Goal: Task Accomplishment & Management: Use online tool/utility

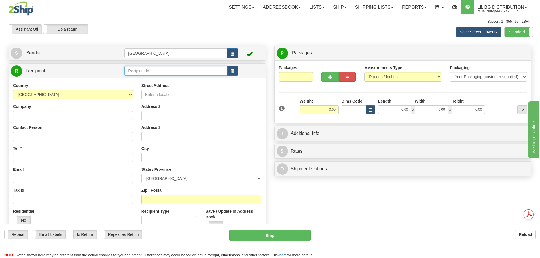
click at [161, 75] on input "text" at bounding box center [176, 71] width 103 height 10
click at [157, 81] on div "80076" at bounding box center [174, 80] width 97 height 6
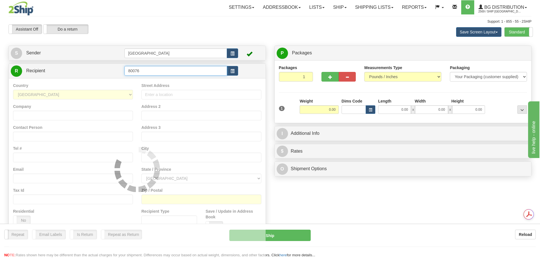
type input "80076"
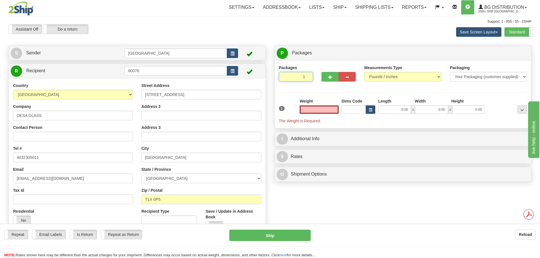
type input "2"
type input "0.00"
click at [307, 76] on input "2" at bounding box center [296, 77] width 34 height 10
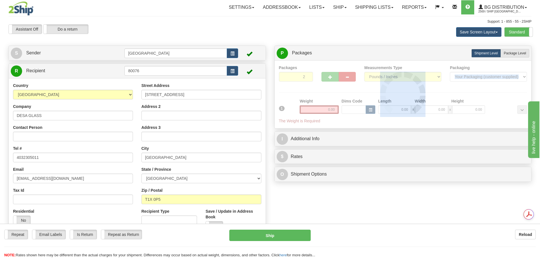
click at [307, 76] on div at bounding box center [403, 94] width 248 height 59
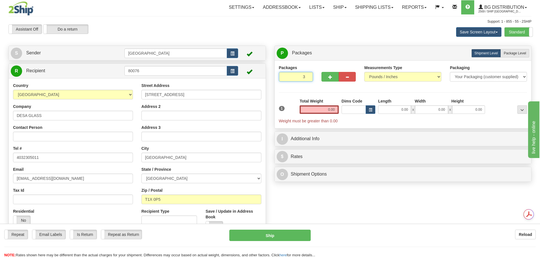
click at [308, 76] on input "3" at bounding box center [296, 77] width 34 height 10
type input "4"
click at [308, 76] on input "4" at bounding box center [296, 77] width 34 height 10
click at [513, 57] on label "Package Level Pack.." at bounding box center [515, 53] width 29 height 9
radio input "true"
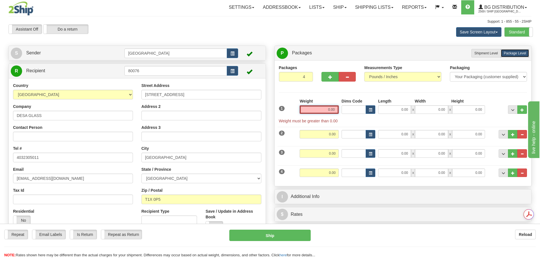
click at [370, 116] on div "1 Weight 0.00 Dims Code 0.00" at bounding box center [403, 111] width 251 height 26
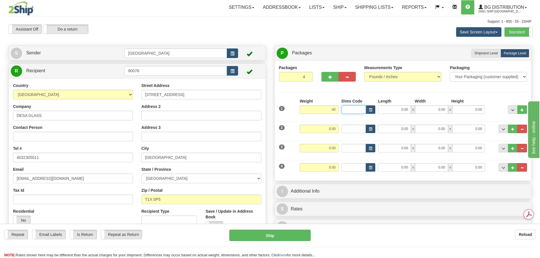
type input "40.00"
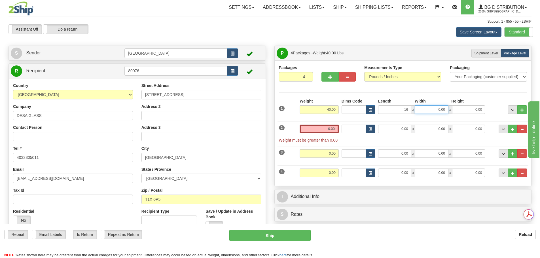
type input "16.00"
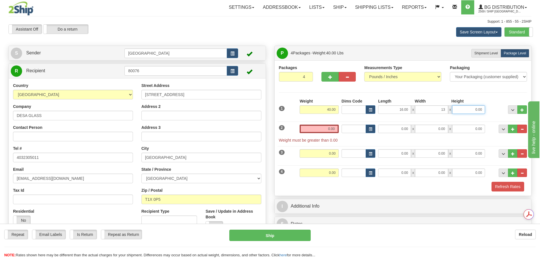
type input "13.00"
type input "7.00"
drag, startPoint x: 320, startPoint y: 128, endPoint x: 349, endPoint y: 125, distance: 29.4
click at [351, 125] on div "2 Weight 0.00 Dims Code Length Width Height" at bounding box center [403, 131] width 251 height 24
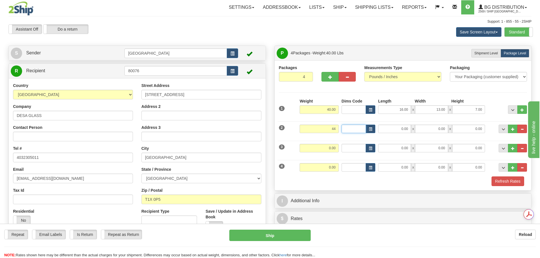
type input "44.00"
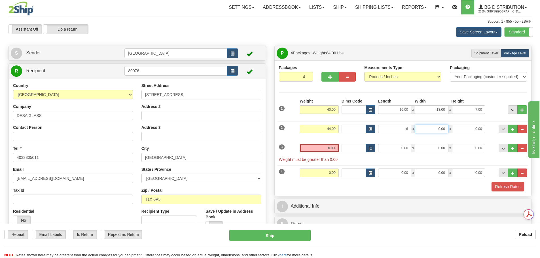
type input "16.00"
type input "9.00"
type input "6.00"
drag, startPoint x: 325, startPoint y: 148, endPoint x: 351, endPoint y: 149, distance: 26.7
click at [351, 149] on div "3 Weight 0.00 Dims Code Length Width Height" at bounding box center [403, 150] width 251 height 24
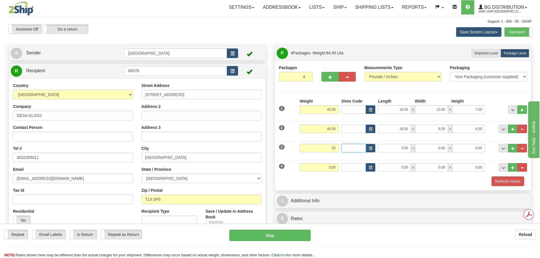
type input "33.00"
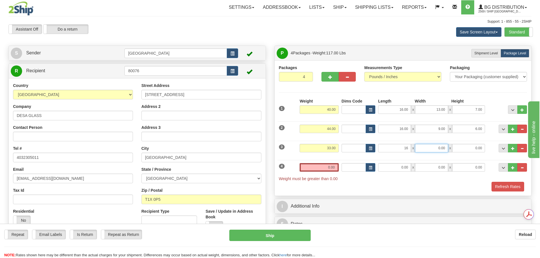
type input "16.00"
type input "9.00"
type input "7.00"
drag, startPoint x: 324, startPoint y: 169, endPoint x: 353, endPoint y: 170, distance: 29.8
click at [359, 169] on div "4 Weight 0.00 Dims Code Length Width Height" at bounding box center [403, 169] width 251 height 24
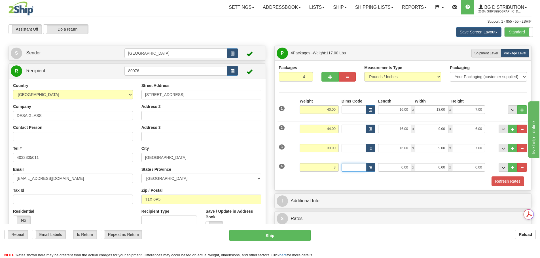
type input "8.00"
type input "17.00"
type input "8.00"
type input "3.00"
drag, startPoint x: 509, startPoint y: 184, endPoint x: 502, endPoint y: 183, distance: 6.6
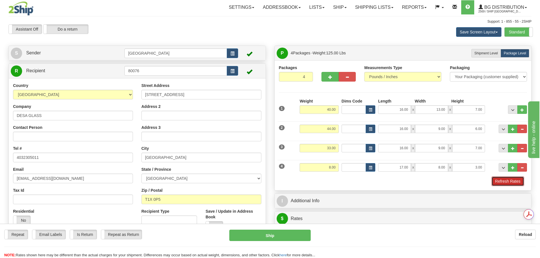
click at [509, 184] on button "Refresh Rates" at bounding box center [508, 182] width 33 height 10
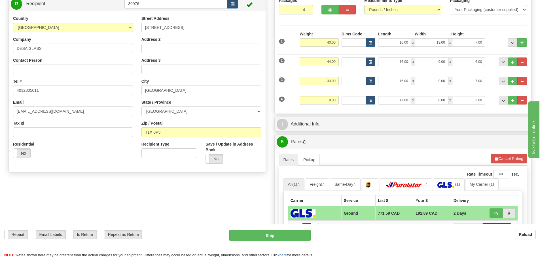
scroll to position [85, 0]
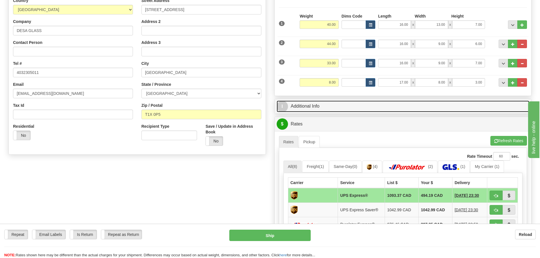
click at [328, 107] on link "I Additional Info" at bounding box center [403, 107] width 253 height 12
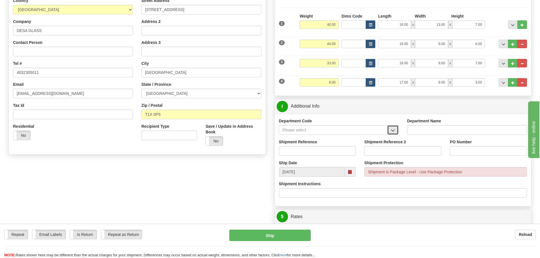
click at [393, 130] on span "button" at bounding box center [393, 131] width 4 height 4
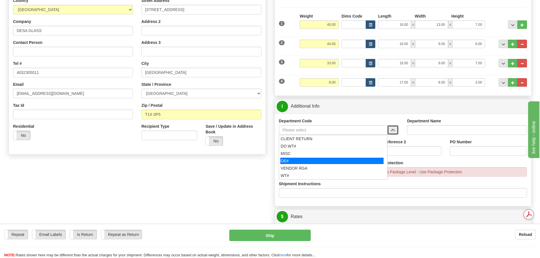
scroll to position [0, 0]
click at [303, 158] on div "OE#" at bounding box center [332, 161] width 103 height 6
type input "OE#"
type input "ORDERS"
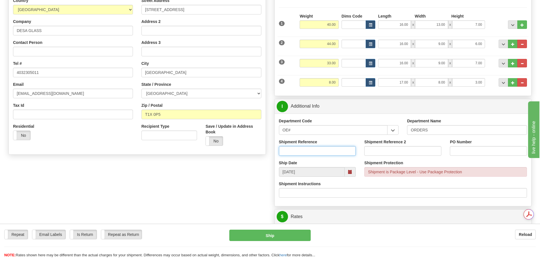
click at [303, 148] on input "Shipment Reference" at bounding box center [317, 151] width 77 height 10
type input "*"
type input "90040809-00-02"
click at [483, 153] on input "PO Number" at bounding box center [488, 151] width 77 height 10
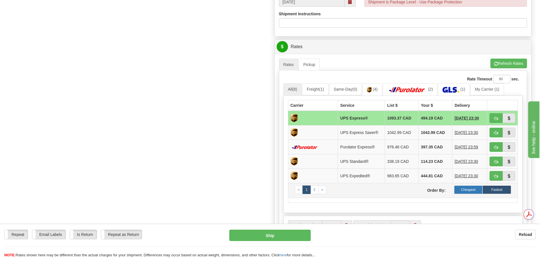
type input "63936"
click at [471, 190] on label "Cheapest" at bounding box center [468, 190] width 29 height 9
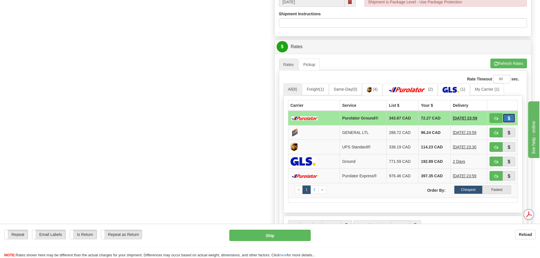
click at [508, 118] on span "button" at bounding box center [509, 119] width 4 height 4
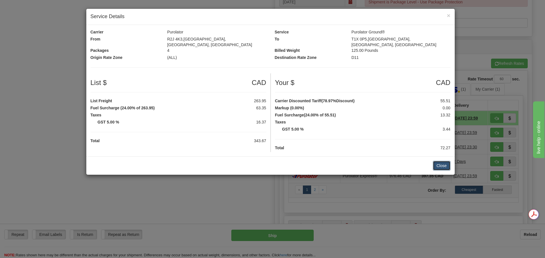
click at [436, 165] on button "Close" at bounding box center [442, 166] width 18 height 10
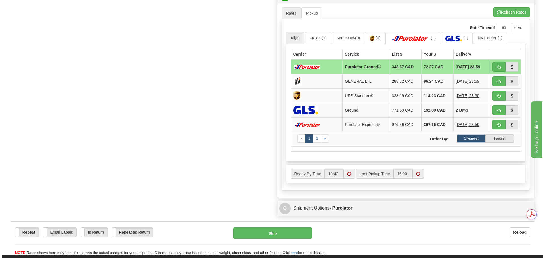
scroll to position [312, 0]
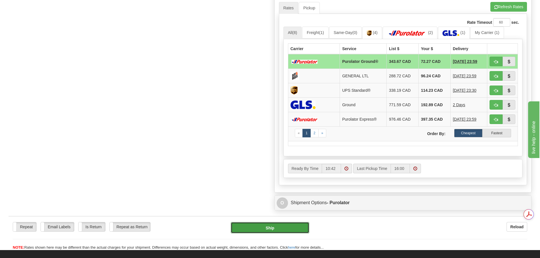
click at [268, 227] on button "Ship" at bounding box center [270, 227] width 79 height 11
type input "260"
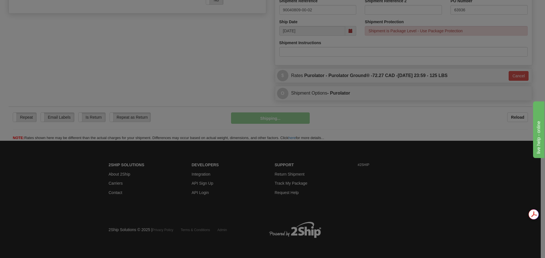
scroll to position [227, 0]
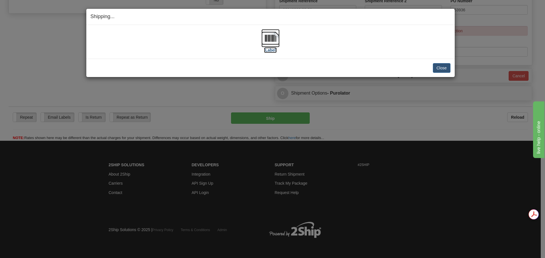
click at [269, 40] on img at bounding box center [270, 38] width 18 height 18
click at [437, 69] on button "Close" at bounding box center [442, 68] width 18 height 10
